Goal: Transaction & Acquisition: Download file/media

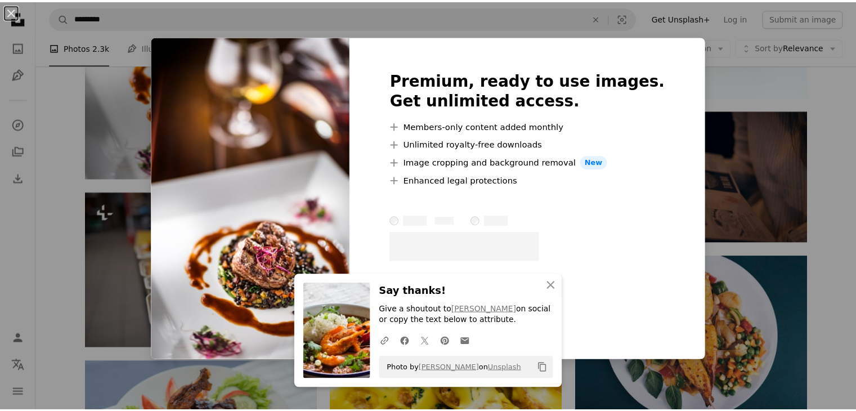
scroll to position [1351, 0]
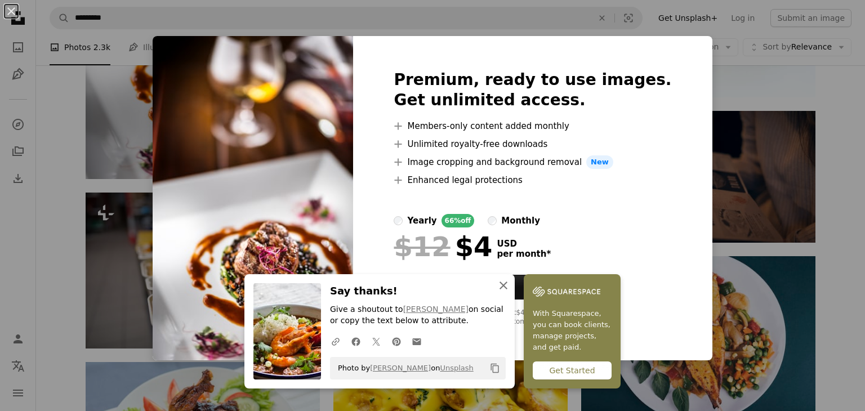
click at [499, 283] on icon "An X shape" at bounding box center [504, 286] width 14 height 14
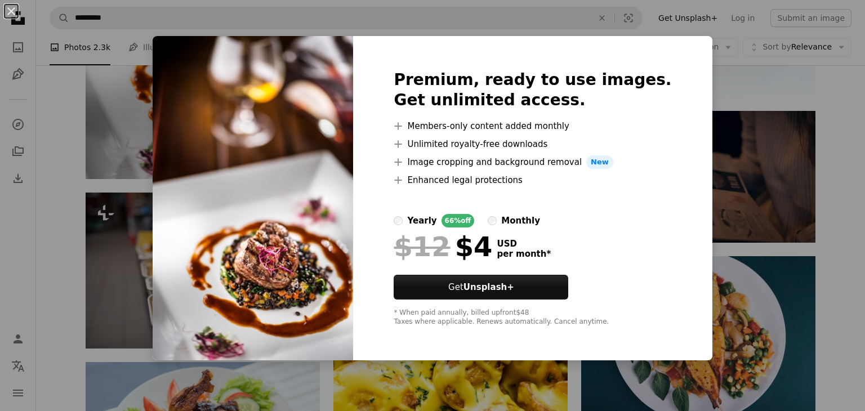
click at [716, 109] on div "An X shape Premium, ready to use images. Get unlimited access. A plus sign Memb…" at bounding box center [432, 205] width 865 height 411
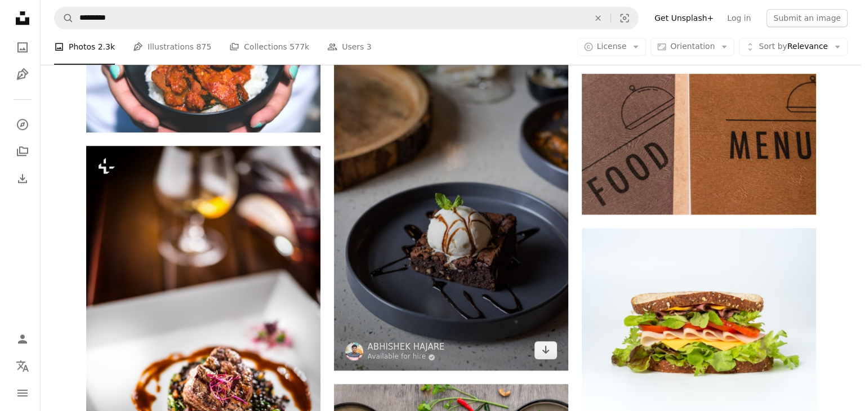
scroll to position [1126, 0]
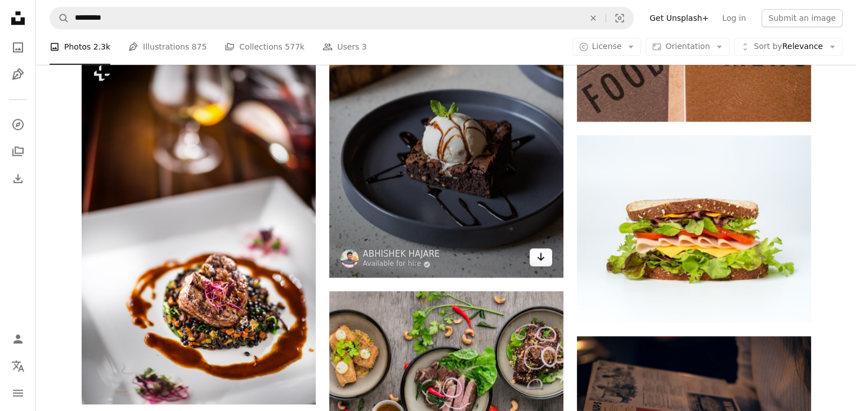
click at [546, 263] on link "Arrow pointing down" at bounding box center [541, 257] width 23 height 18
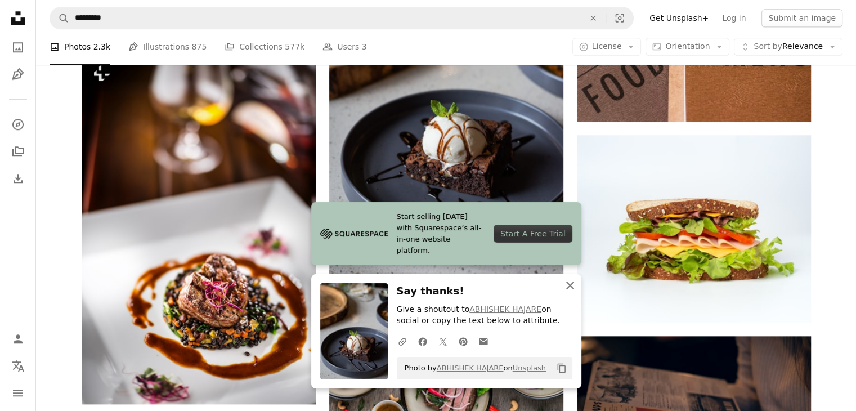
click at [567, 287] on icon "An X shape" at bounding box center [571, 286] width 14 height 14
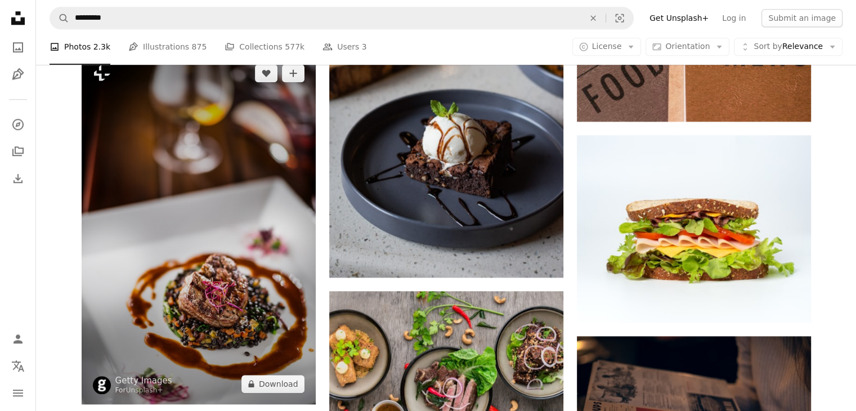
click at [167, 252] on img at bounding box center [199, 228] width 234 height 351
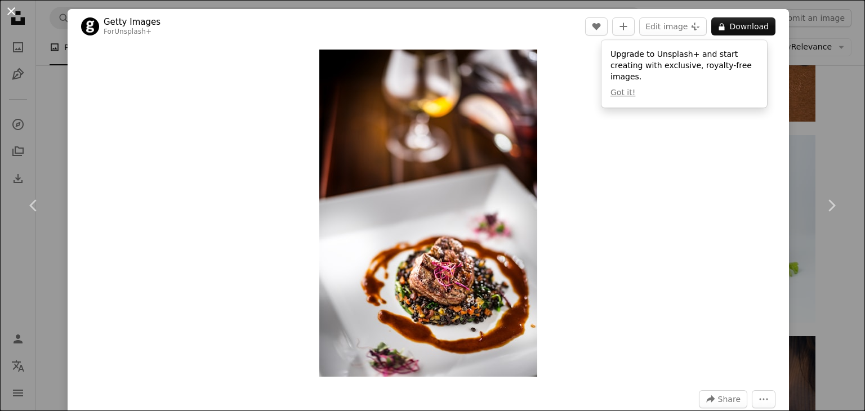
click at [12, 13] on button "An X shape" at bounding box center [12, 12] width 14 height 14
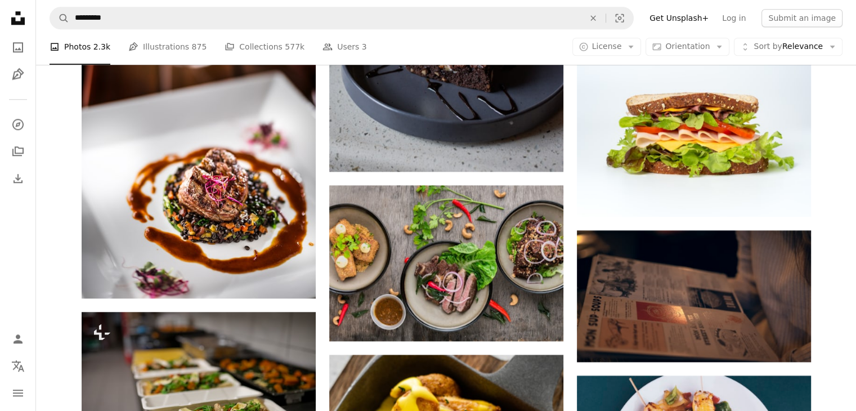
scroll to position [1239, 0]
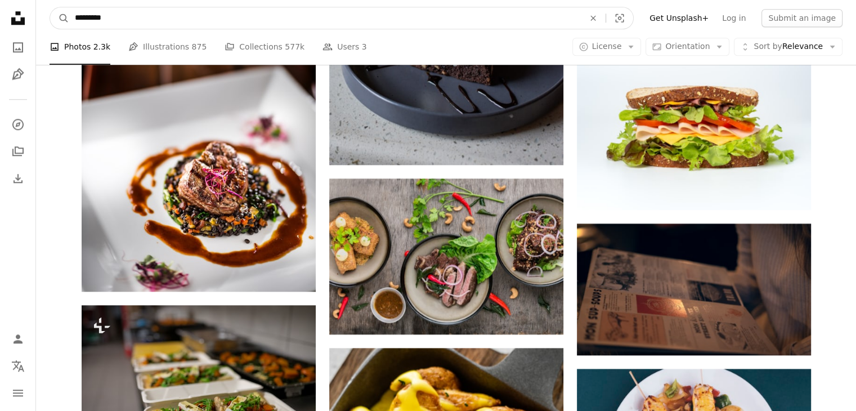
click at [247, 23] on input "*********" at bounding box center [325, 17] width 512 height 21
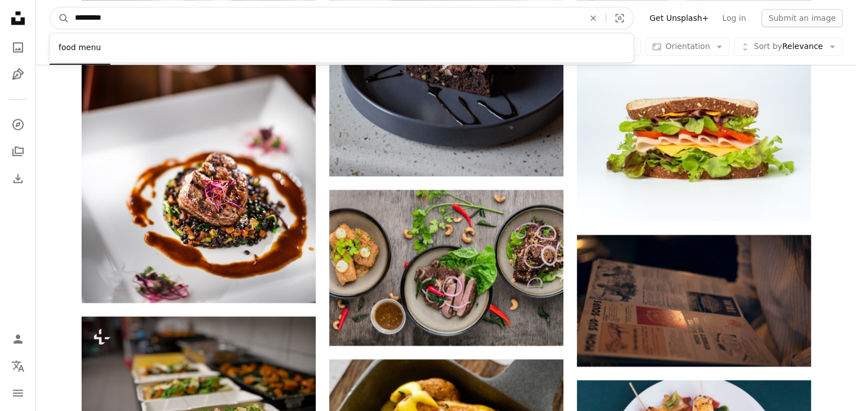
drag, startPoint x: 247, startPoint y: 23, endPoint x: 41, endPoint y: 17, distance: 206.1
click at [41, 17] on nav "A magnifying glass ********* food menu An X shape Visual search Filters Get Uns…" at bounding box center [446, 18] width 820 height 36
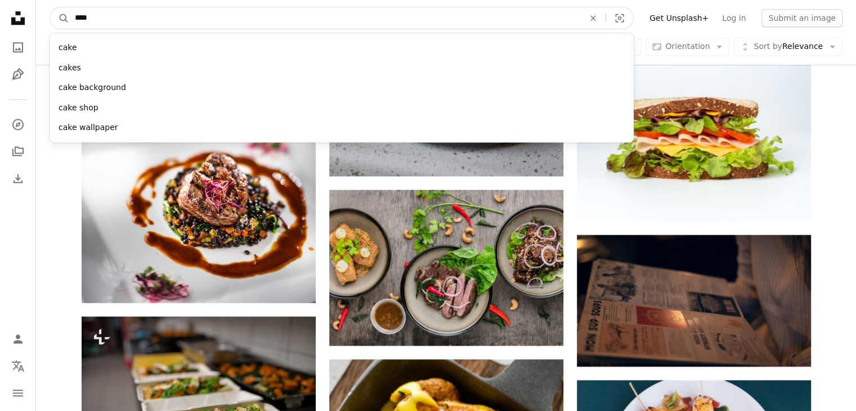
type input "****"
click at [50, 7] on button "A magnifying glass" at bounding box center [59, 17] width 19 height 21
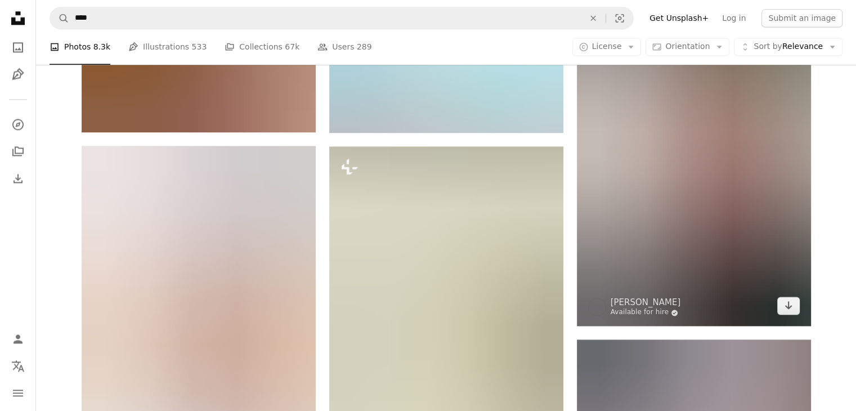
scroll to position [1689, 0]
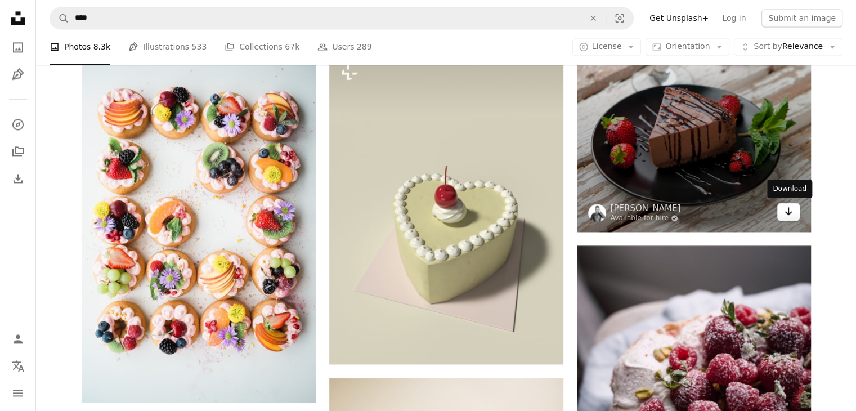
click at [792, 212] on icon "Arrow pointing down" at bounding box center [788, 211] width 9 height 14
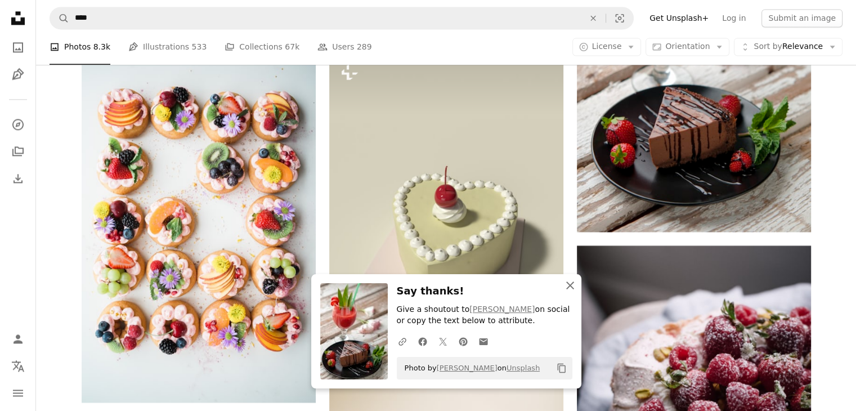
click at [568, 286] on icon "An X shape" at bounding box center [571, 286] width 14 height 14
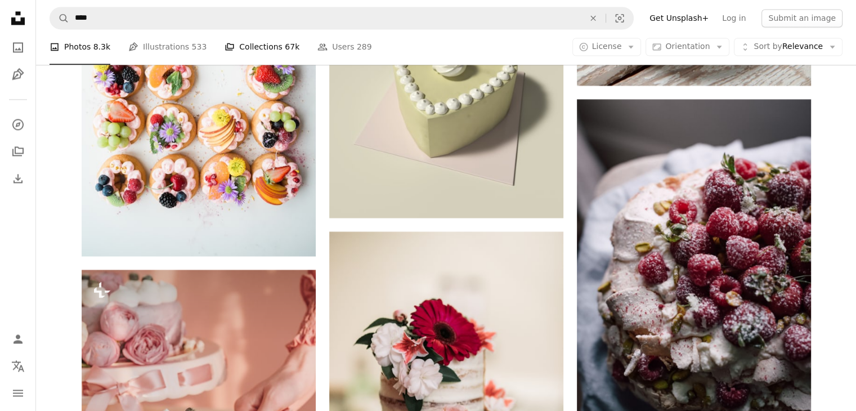
scroll to position [1745, 0]
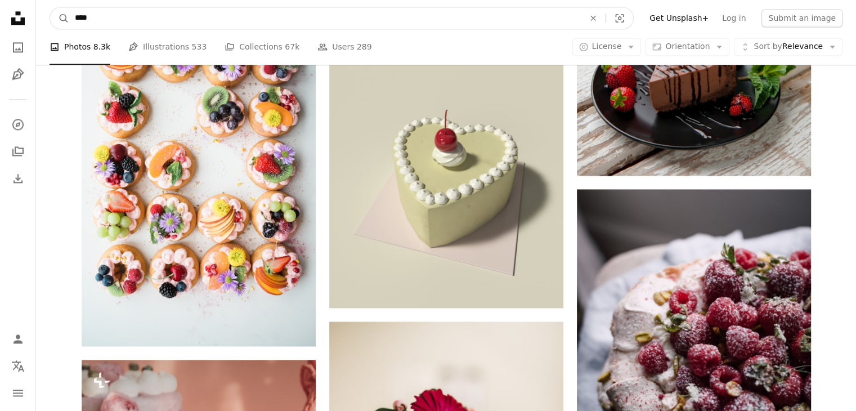
drag, startPoint x: 167, startPoint y: 20, endPoint x: 31, endPoint y: 31, distance: 136.1
type input "*******"
click at [50, 7] on button "A magnifying glass" at bounding box center [59, 17] width 19 height 21
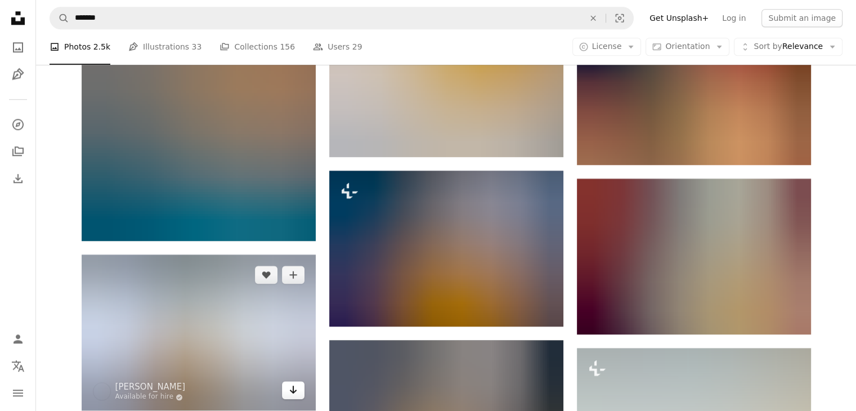
scroll to position [1351, 0]
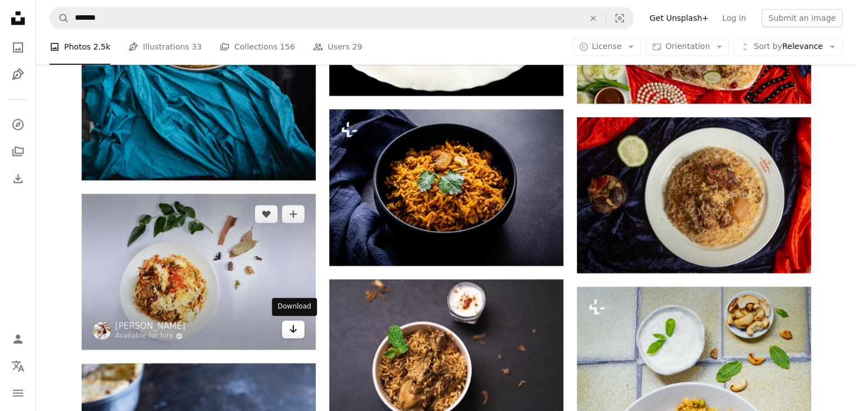
click at [297, 332] on link "Arrow pointing down" at bounding box center [293, 329] width 23 height 18
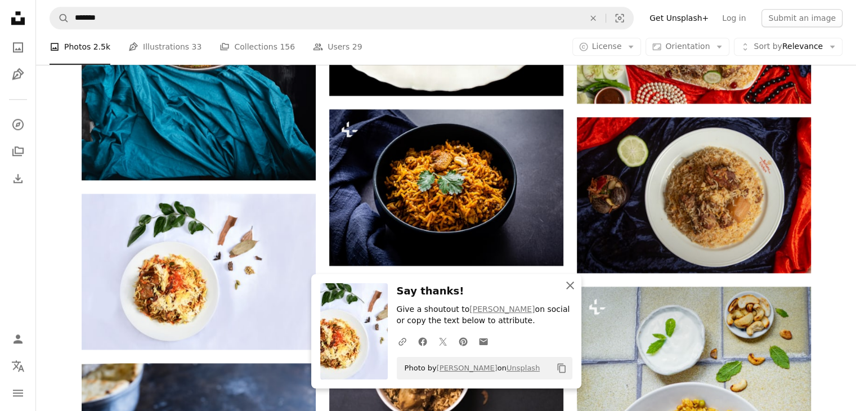
drag, startPoint x: 573, startPoint y: 288, endPoint x: 562, endPoint y: 288, distance: 10.1
click at [573, 288] on icon "button" at bounding box center [570, 285] width 8 height 8
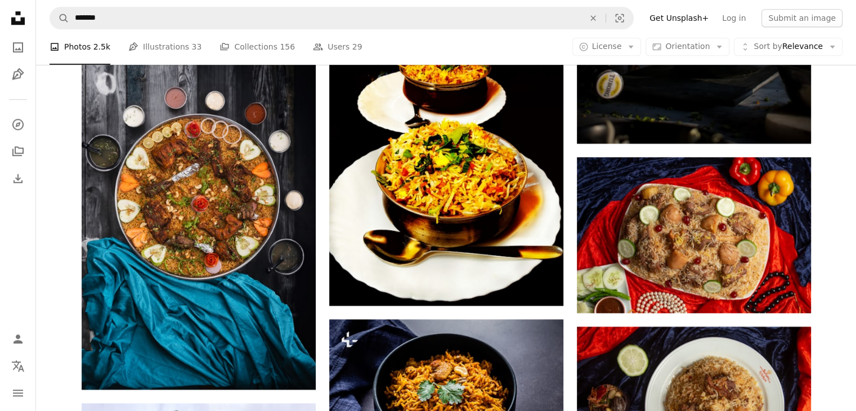
scroll to position [1070, 0]
